Goal: Information Seeking & Learning: Find specific page/section

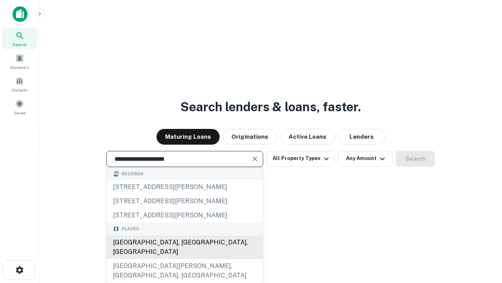
click at [185, 259] on div "[GEOGRAPHIC_DATA], [GEOGRAPHIC_DATA], [GEOGRAPHIC_DATA]" at bounding box center [185, 247] width 156 height 24
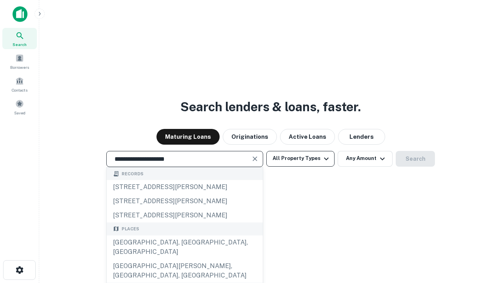
click at [301, 158] on button "All Property Types" at bounding box center [301, 159] width 68 height 16
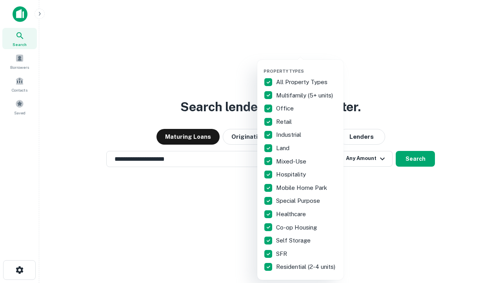
type input "**********"
click at [307, 66] on button "button" at bounding box center [307, 66] width 86 height 0
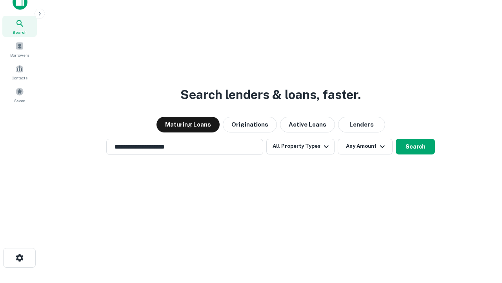
scroll to position [5, 95]
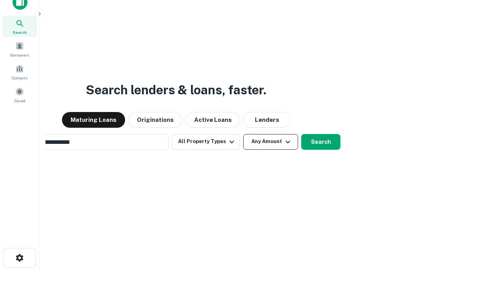
click at [243, 134] on button "Any Amount" at bounding box center [270, 142] width 55 height 16
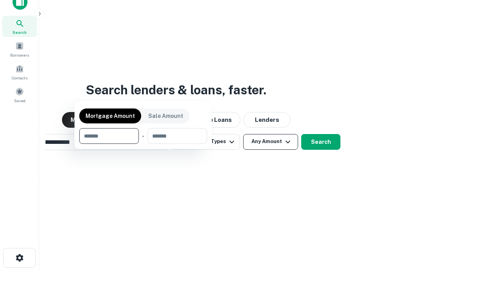
scroll to position [13, 0]
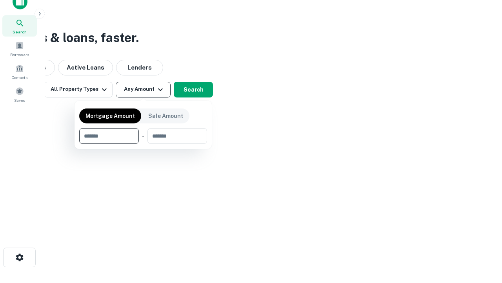
type input "*******"
click at [143, 144] on button "button" at bounding box center [143, 144] width 128 height 0
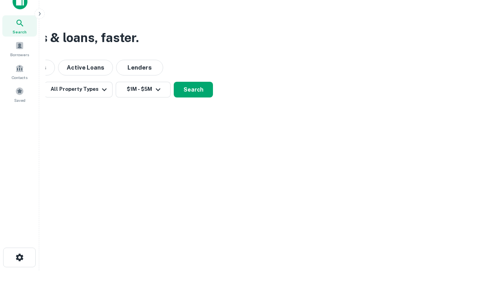
scroll to position [12, 0]
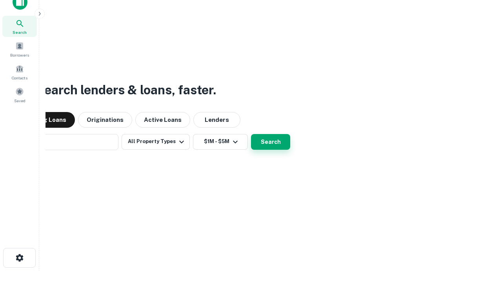
click at [251, 134] on button "Search" at bounding box center [270, 142] width 39 height 16
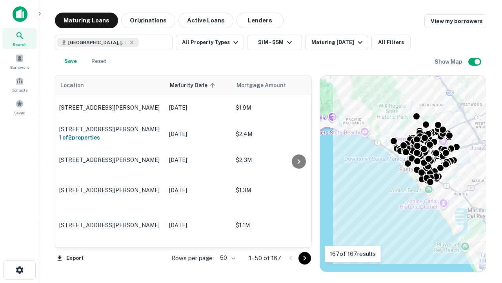
click at [227, 258] on body "Search Borrowers Contacts Saved Maturing Loans Originations Active Loans Lender…" at bounding box center [251, 141] width 502 height 283
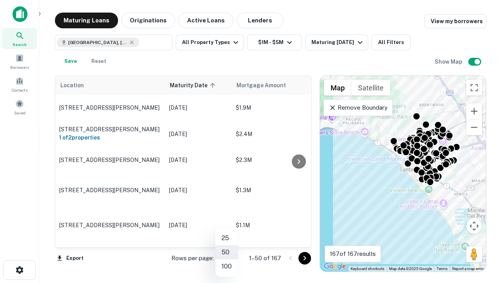
click at [227, 238] on li "25" at bounding box center [227, 238] width 23 height 14
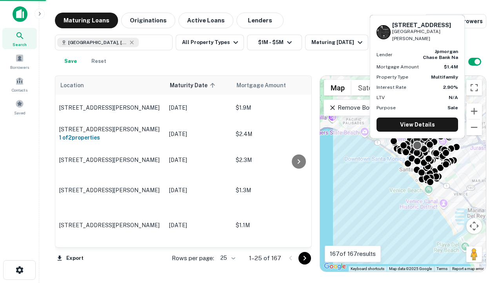
click at [305, 258] on icon "Go to next page" at bounding box center [304, 257] width 9 height 9
